Goal: Transaction & Acquisition: Purchase product/service

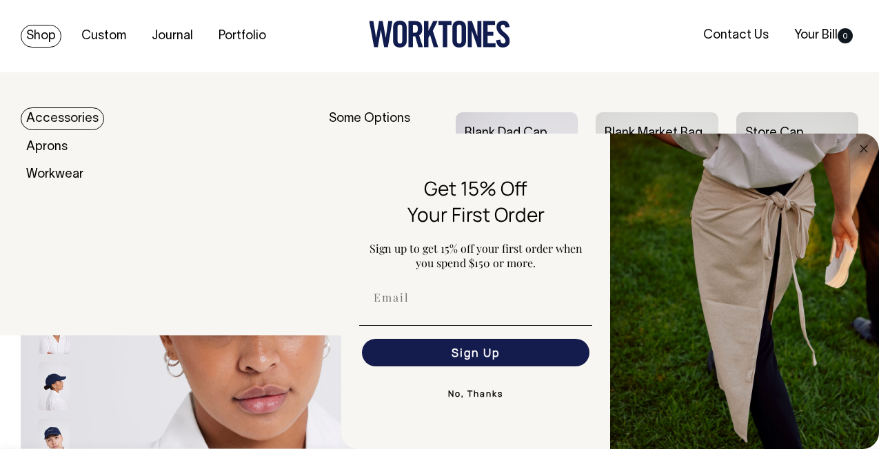
click at [86, 122] on link "Accessories" at bounding box center [62, 119] width 83 height 23
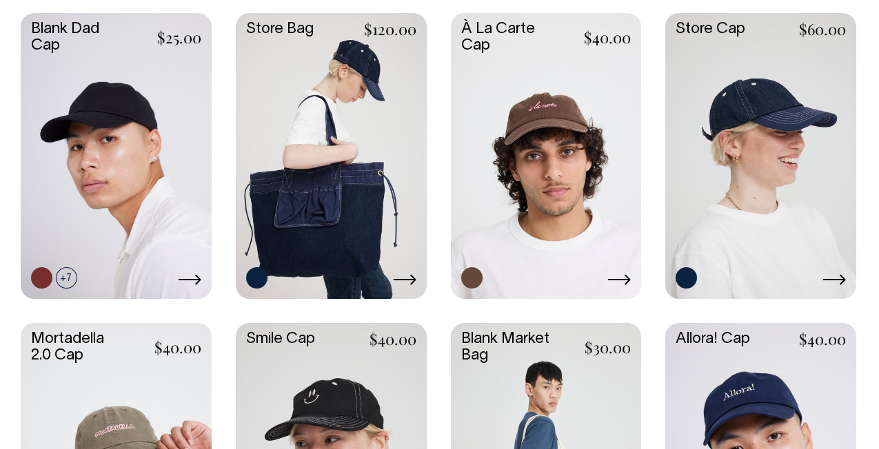
scroll to position [401, 0]
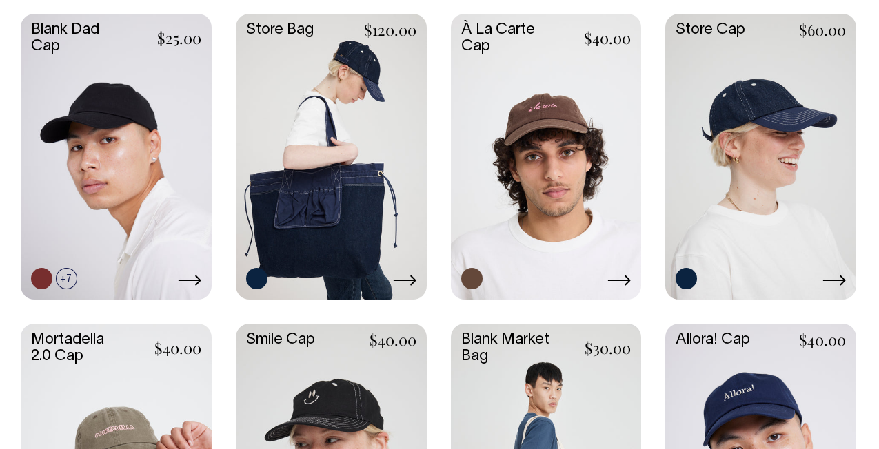
click at [767, 145] on link at bounding box center [760, 155] width 191 height 283
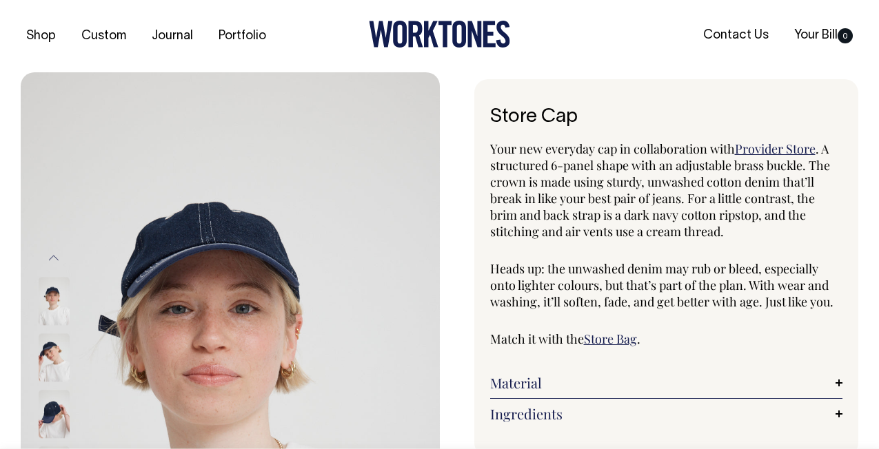
click at [56, 357] on img at bounding box center [54, 358] width 31 height 48
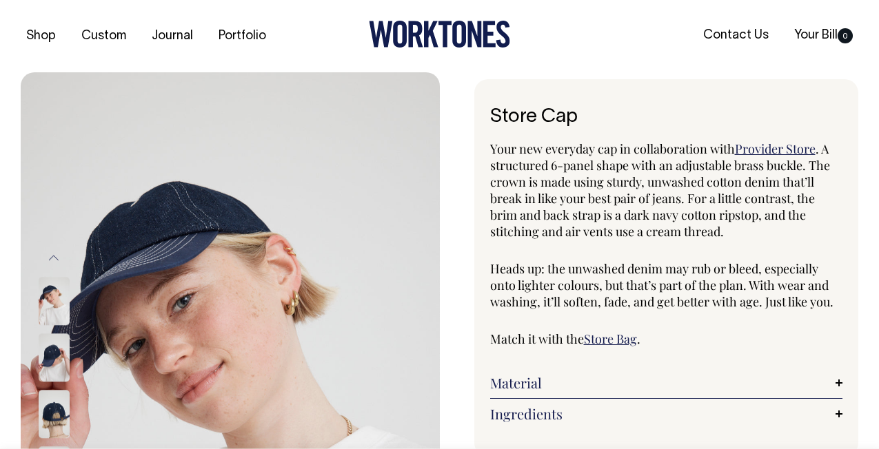
click at [54, 413] on img at bounding box center [54, 414] width 31 height 48
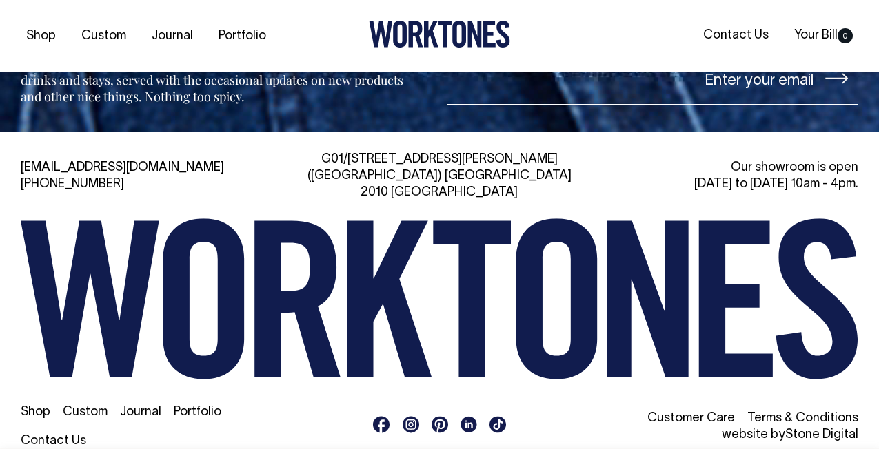
scroll to position [1634, 0]
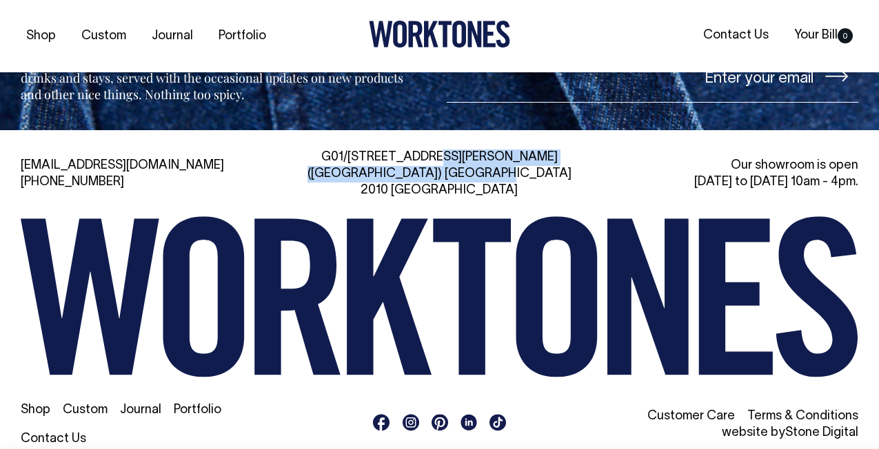
drag, startPoint x: 534, startPoint y: 174, endPoint x: 348, endPoint y: 159, distance: 186.7
click at [348, 159] on div "G01/50 Marshall St, Surry Hills (Gadigal) NSW 2010 Australia" at bounding box center [439, 175] width 265 height 50
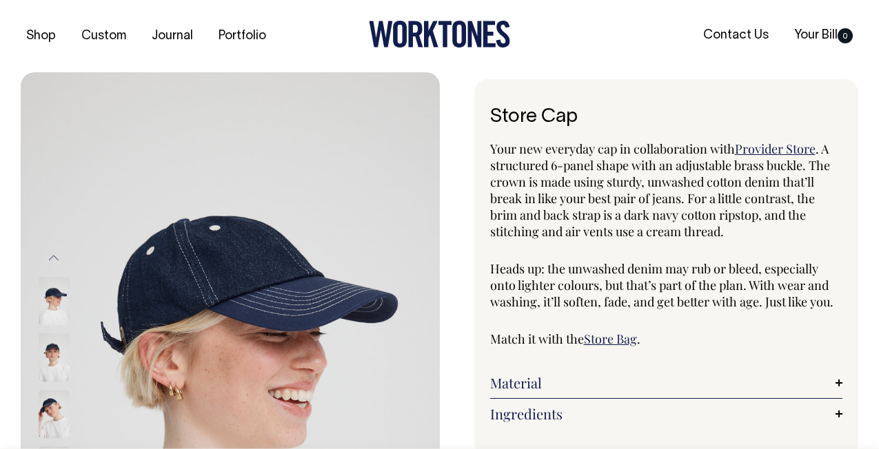
click at [39, 302] on img at bounding box center [54, 301] width 31 height 48
click at [45, 299] on img at bounding box center [54, 301] width 31 height 48
click at [52, 367] on img at bounding box center [54, 358] width 31 height 48
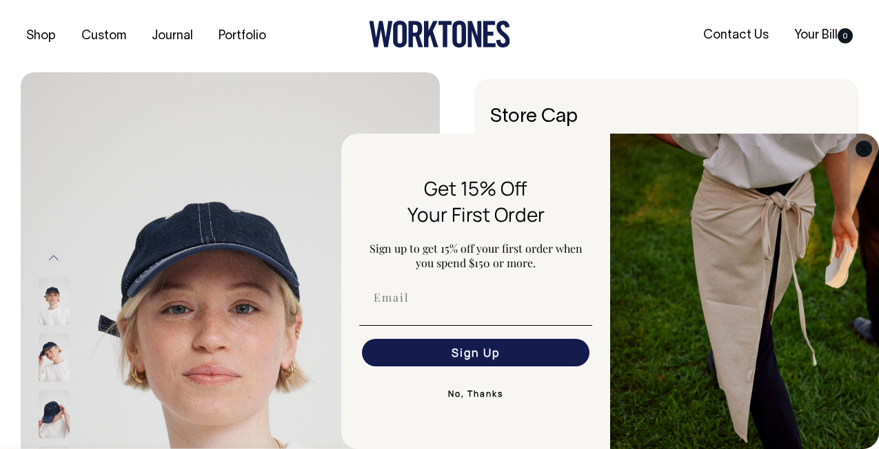
click at [859, 145] on circle "Close dialog" at bounding box center [864, 149] width 16 height 16
